Goal: Find specific page/section: Find specific page/section

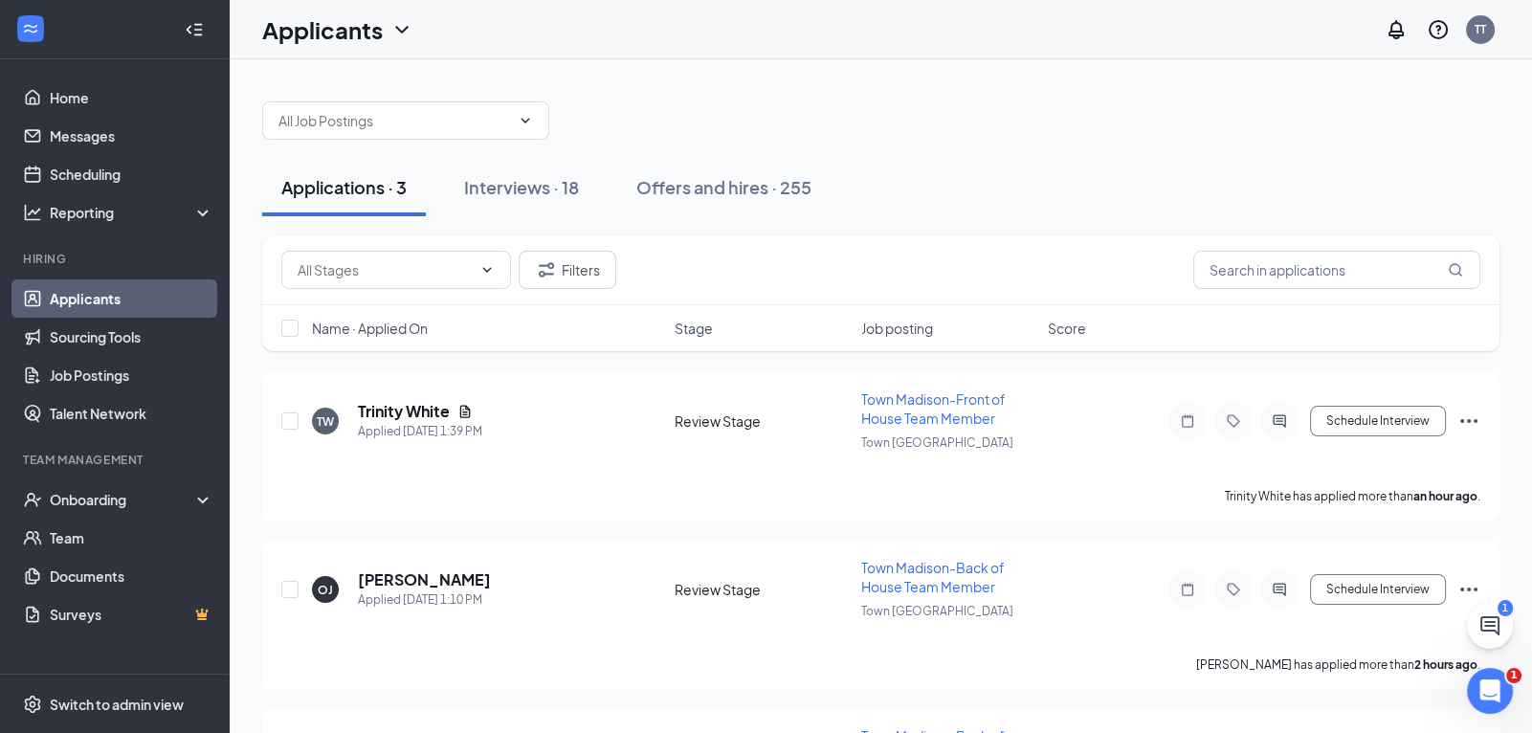
click at [317, 189] on div "Applications · 3" at bounding box center [343, 187] width 125 height 24
